Goal: Task Accomplishment & Management: Manage account settings

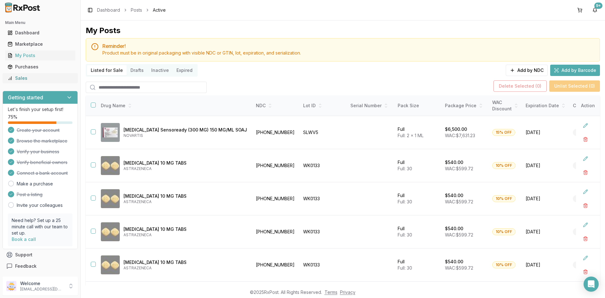
click at [34, 77] on div "Sales" at bounding box center [40, 78] width 65 height 6
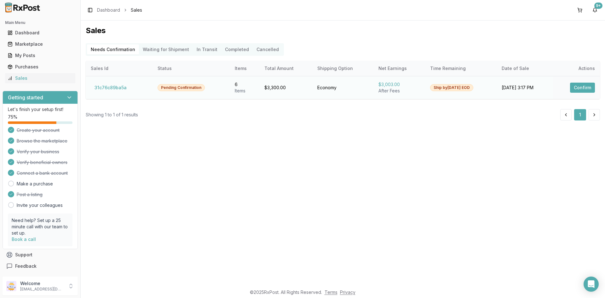
click at [586, 87] on button "Confirm" at bounding box center [582, 88] width 25 height 10
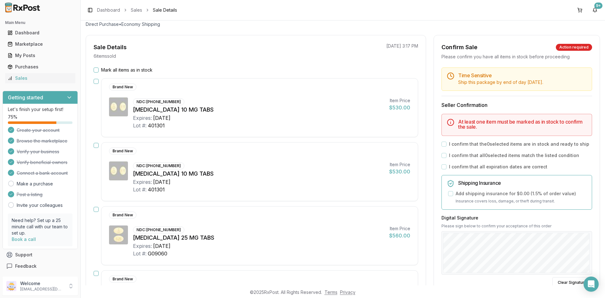
scroll to position [9, 0]
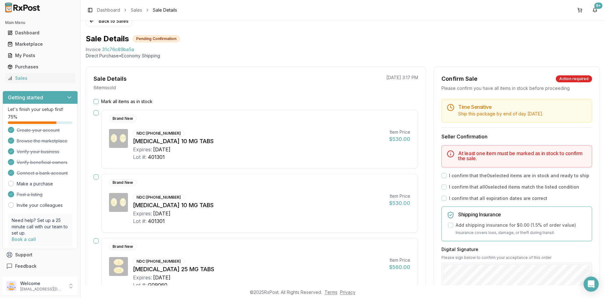
drag, startPoint x: 94, startPoint y: 102, endPoint x: 113, endPoint y: 100, distance: 18.6
click at [94, 102] on button "Mark all items as in stock" at bounding box center [96, 101] width 5 height 5
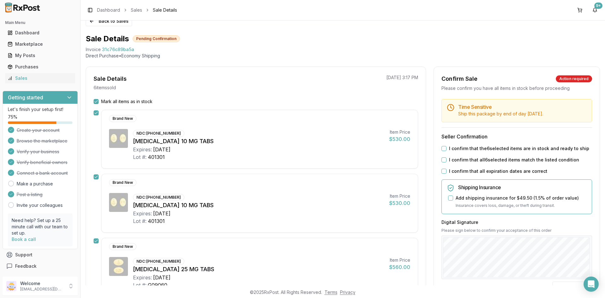
click at [443, 149] on button "I confirm that the 6 selected items are in stock and ready to ship" at bounding box center [444, 148] width 5 height 5
click at [442, 159] on button "I confirm that all 6 selected items match the listed condition" at bounding box center [444, 159] width 5 height 5
click at [444, 167] on div "Time Sensitive Ship this package by end of day [DATE] . Seller Confirmation I c…" at bounding box center [517, 232] width 166 height 266
click at [443, 171] on button "I confirm that all expiration dates are correct" at bounding box center [444, 171] width 5 height 5
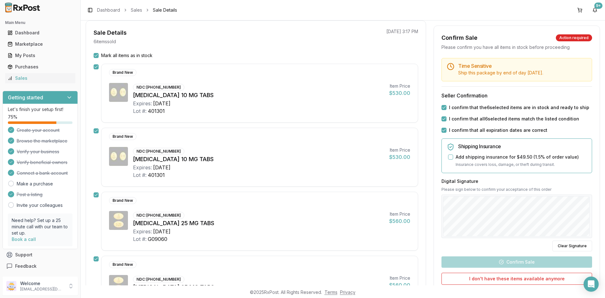
scroll to position [136, 0]
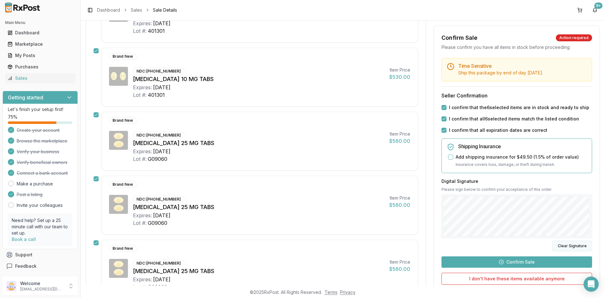
click at [557, 244] on button "Clear Signature" at bounding box center [573, 246] width 40 height 11
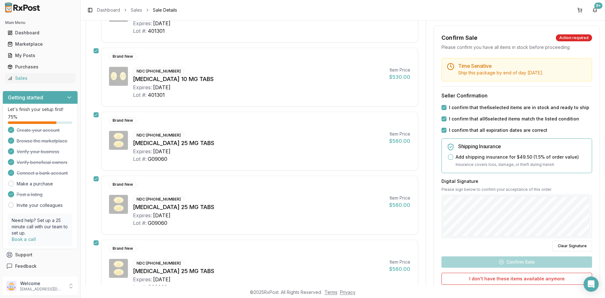
click at [605, 205] on div "Back to Sales Sale Details Pending Confirmation Invoice 31c76c89ba5a Direct Pur…" at bounding box center [343, 152] width 525 height 265
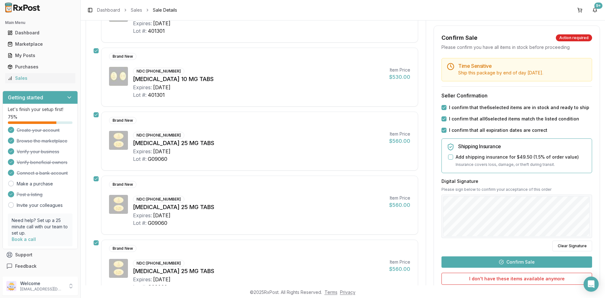
click at [531, 263] on button "Confirm Sale" at bounding box center [517, 261] width 151 height 11
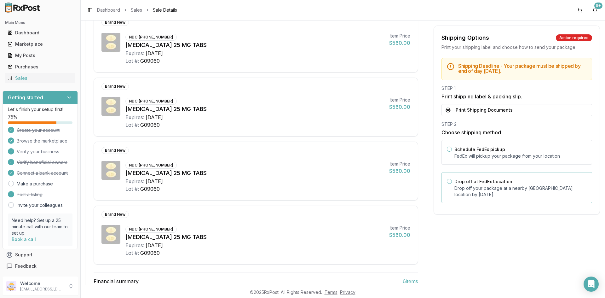
scroll to position [230, 0]
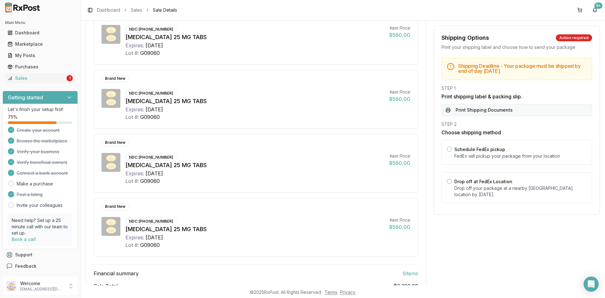
click at [447, 110] on button "Print Shipping Documents" at bounding box center [517, 110] width 151 height 12
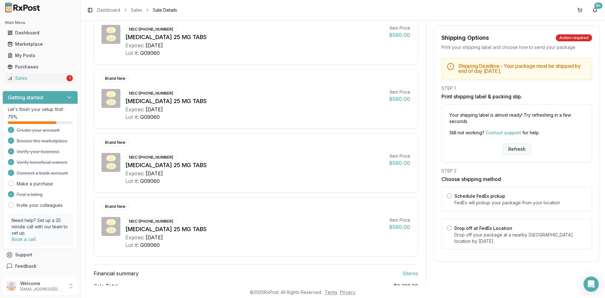
click at [513, 152] on button "Refresh" at bounding box center [517, 148] width 28 height 11
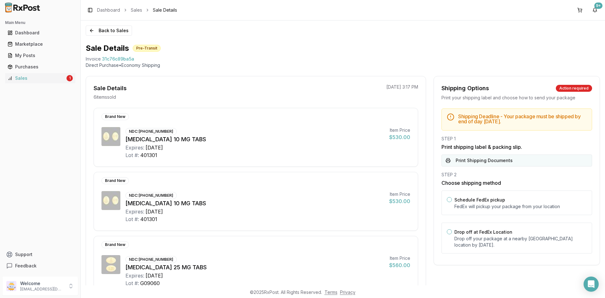
click at [452, 163] on button "Print Shipping Documents" at bounding box center [517, 161] width 151 height 12
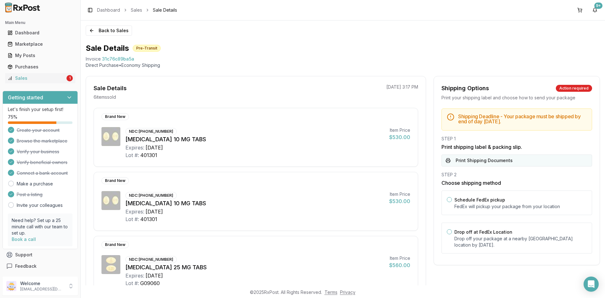
click at [452, 163] on button "Print Shipping Documents" at bounding box center [517, 161] width 151 height 12
click at [55, 80] on div "Sales" at bounding box center [37, 78] width 58 height 6
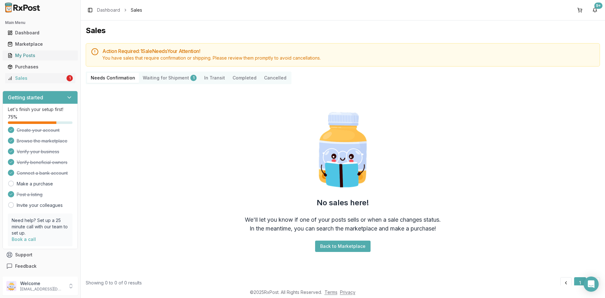
click at [30, 55] on div "My Posts" at bounding box center [40, 55] width 65 height 6
